Goal: Transaction & Acquisition: Purchase product/service

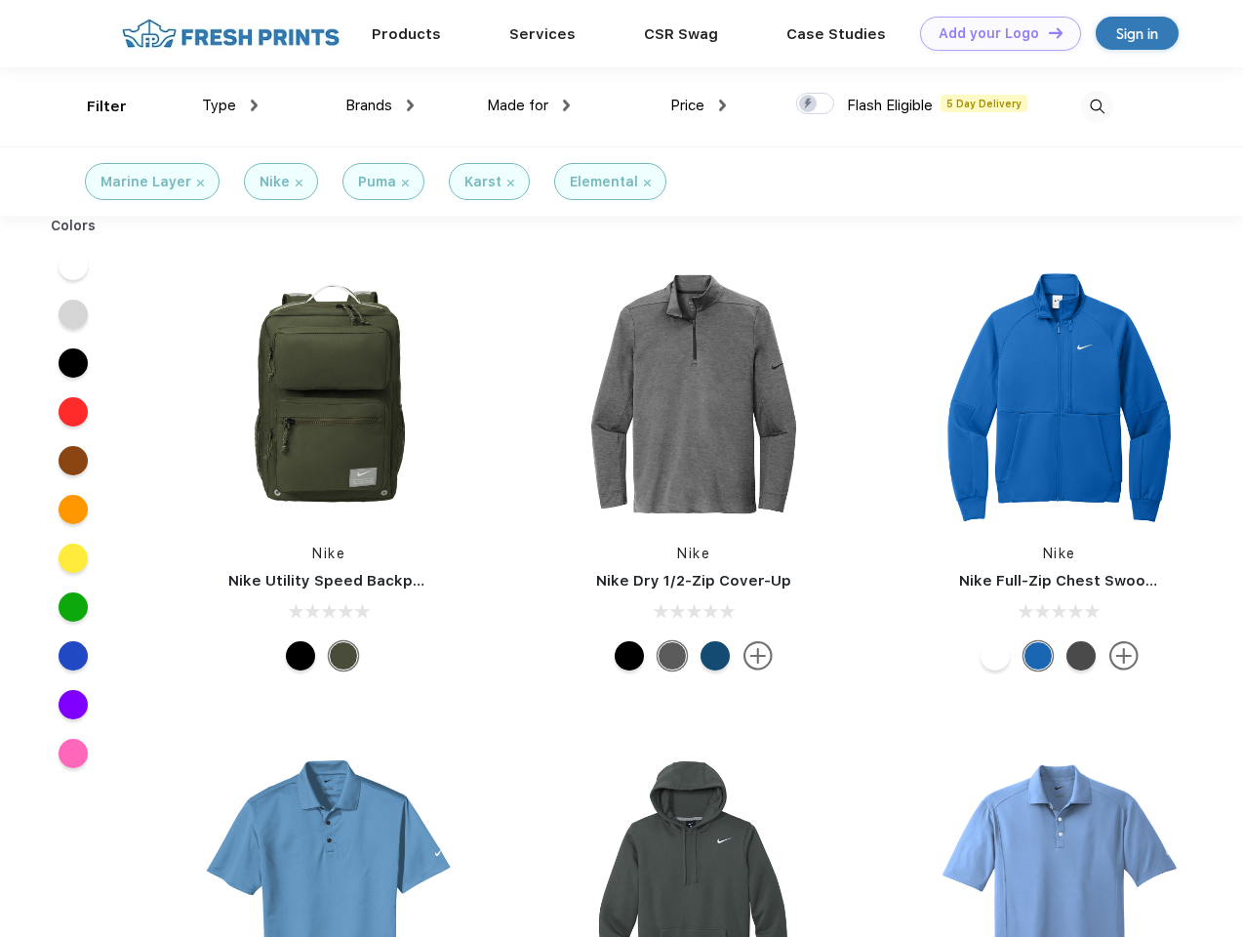
click at [993, 33] on link "Add your Logo Design Tool" at bounding box center [1000, 34] width 161 height 34
click at [0, 0] on div "Design Tool" at bounding box center [0, 0] width 0 height 0
click at [1047, 32] on link "Add your Logo Design Tool" at bounding box center [1000, 34] width 161 height 34
click at [94, 106] on div "Filter" at bounding box center [107, 107] width 40 height 22
click at [230, 105] on span "Type" at bounding box center [219, 106] width 34 height 18
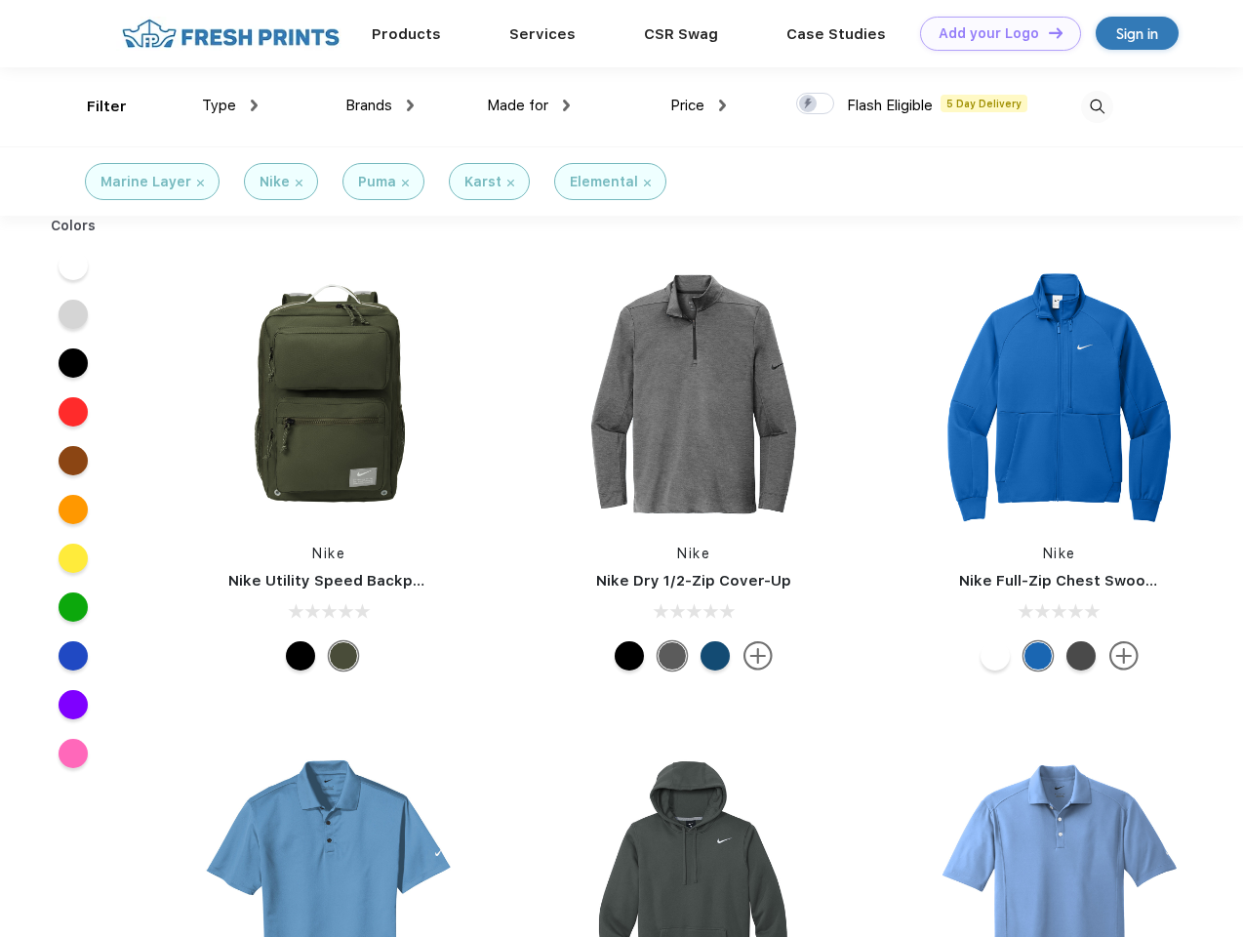
click at [380, 105] on span "Brands" at bounding box center [368, 106] width 47 height 18
click at [529, 105] on span "Made for" at bounding box center [517, 106] width 61 height 18
click at [699, 105] on span "Price" at bounding box center [687, 106] width 34 height 18
click at [816, 104] on div at bounding box center [815, 103] width 38 height 21
click at [809, 104] on input "checkbox" at bounding box center [802, 98] width 13 height 13
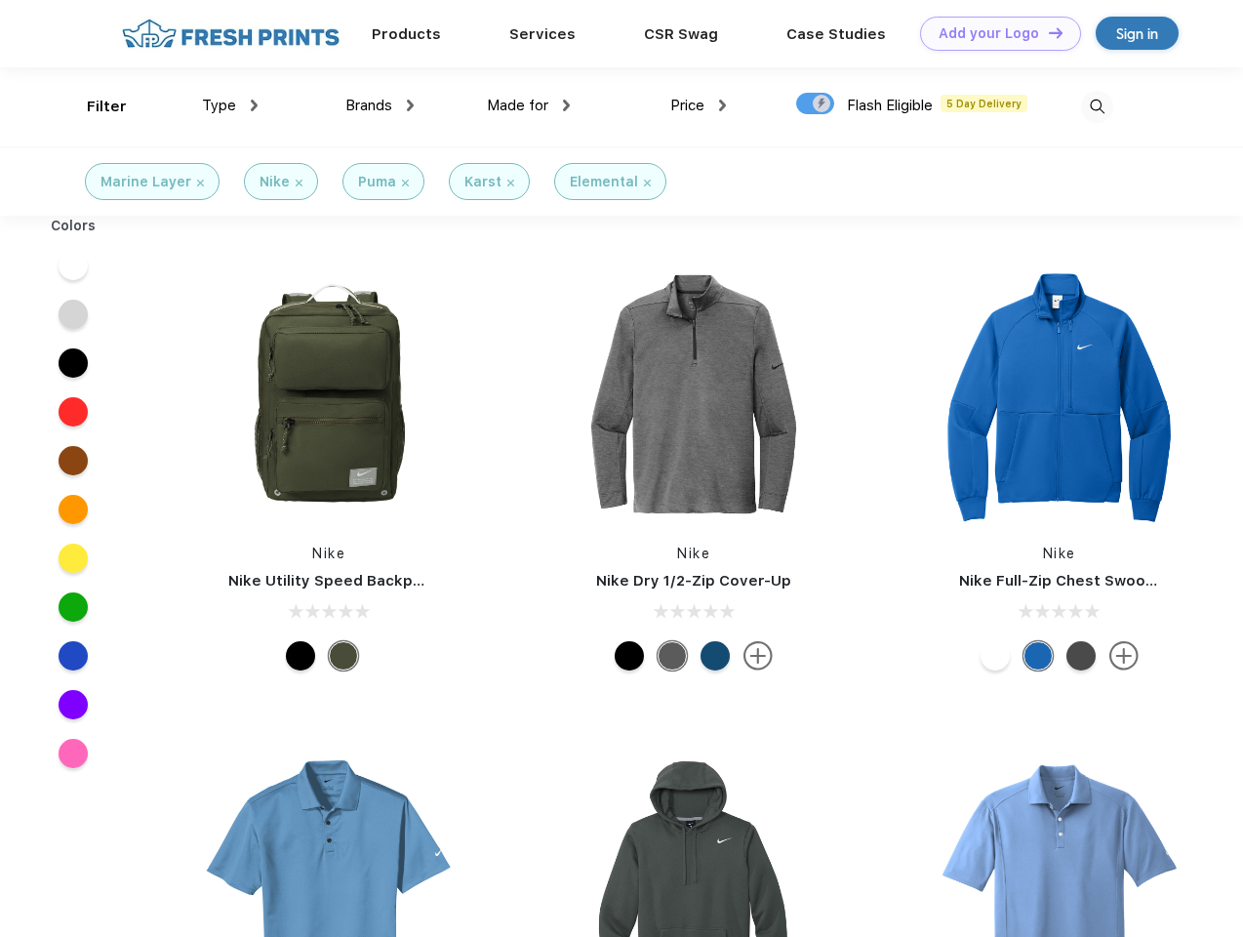
click at [1097, 106] on img at bounding box center [1097, 107] width 32 height 32
